Goal: Find specific page/section: Find specific page/section

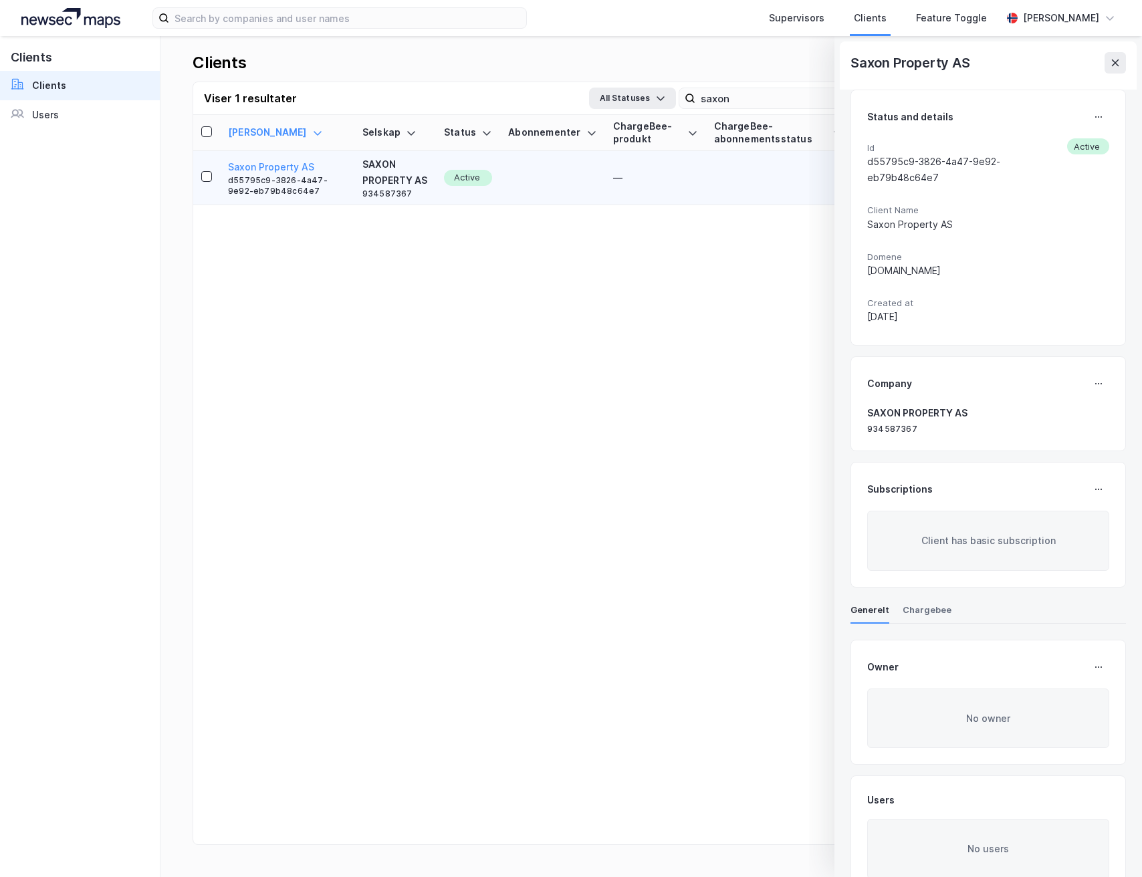
click at [1119, 66] on icon at bounding box center [1115, 62] width 11 height 11
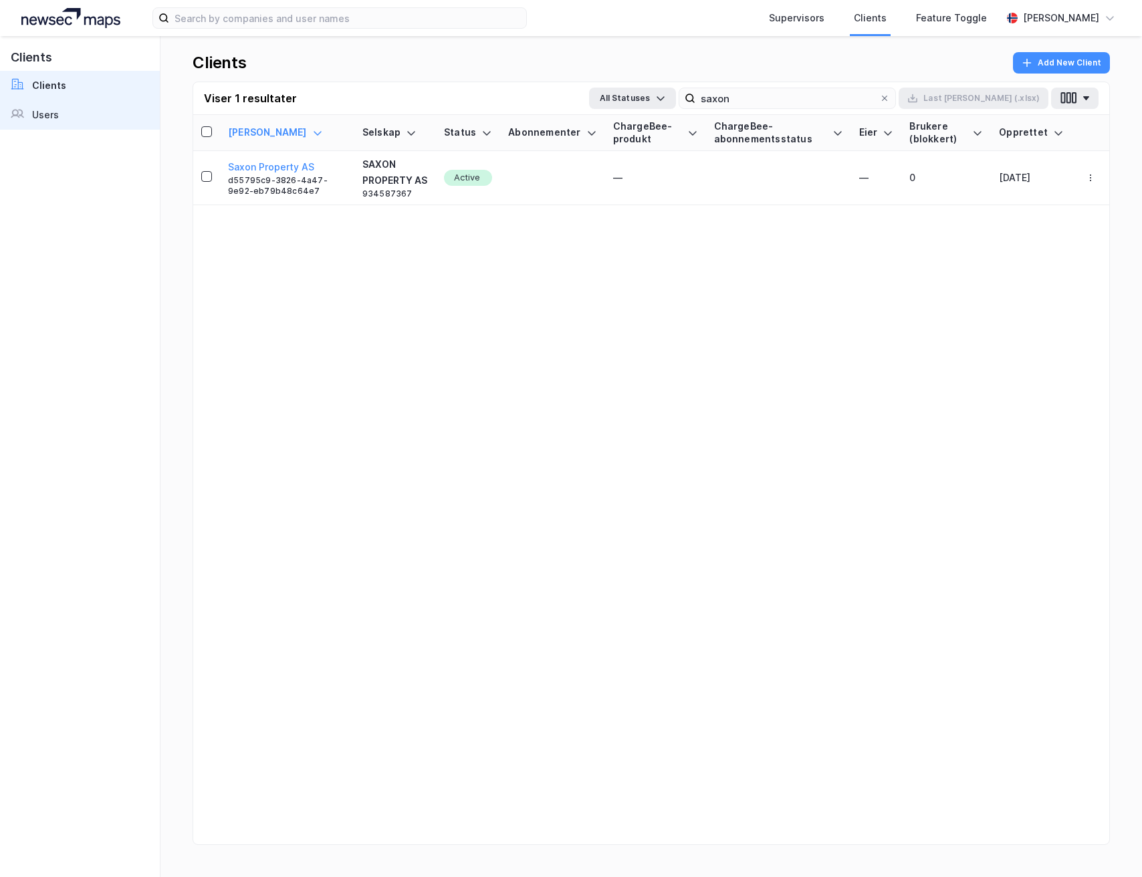
click at [34, 110] on div "Users" at bounding box center [45, 115] width 27 height 16
